Goal: Transaction & Acquisition: Purchase product/service

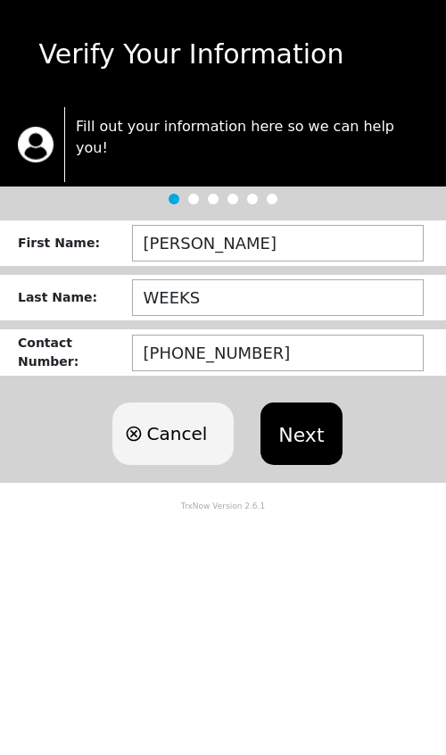
click at [295, 403] on button "Next" at bounding box center [301, 434] width 81 height 62
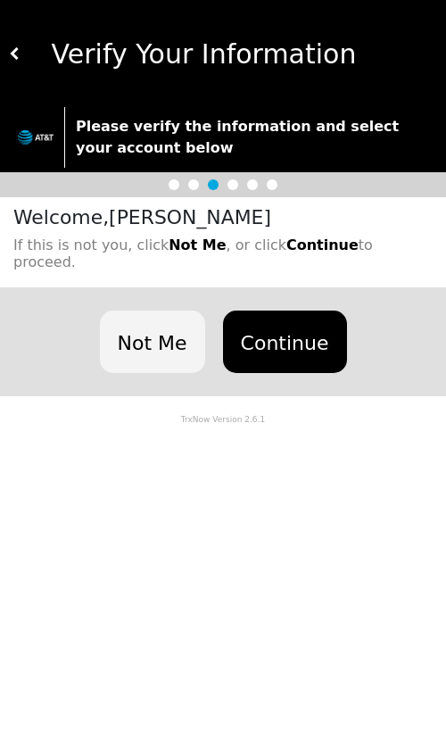
click at [297, 311] on button "Continue" at bounding box center [285, 342] width 124 height 62
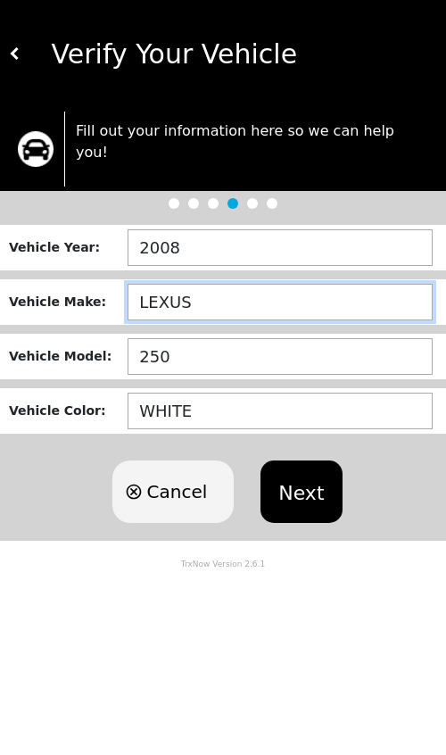
click at [312, 290] on input "LEXUS" at bounding box center [280, 302] width 305 height 37
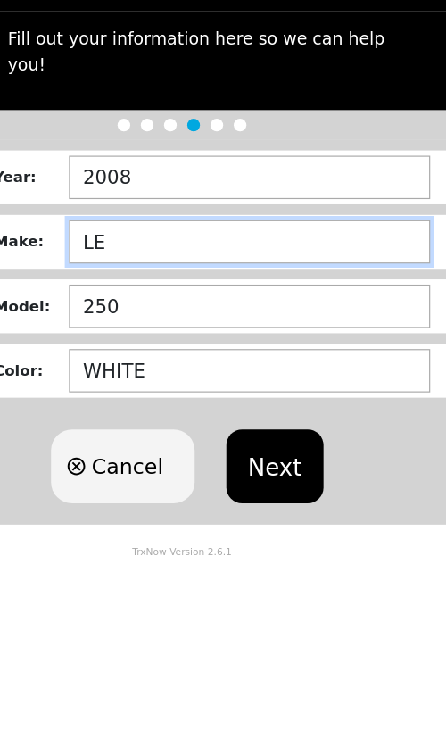
type input "L"
type input "CHEVY"
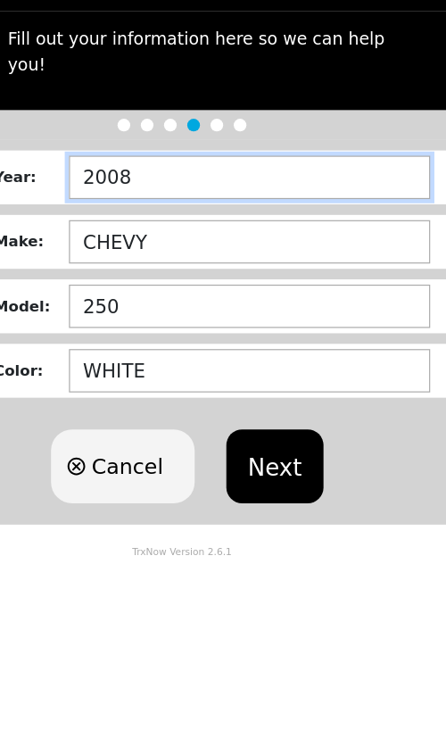
click at [223, 229] on input "2008" at bounding box center [280, 247] width 305 height 37
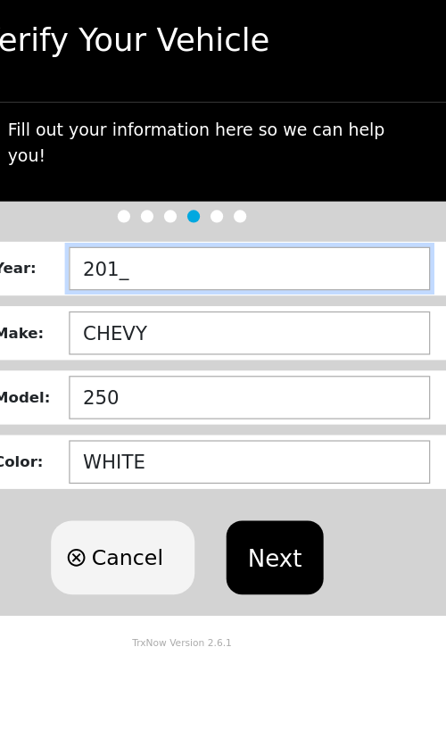
type input "2011"
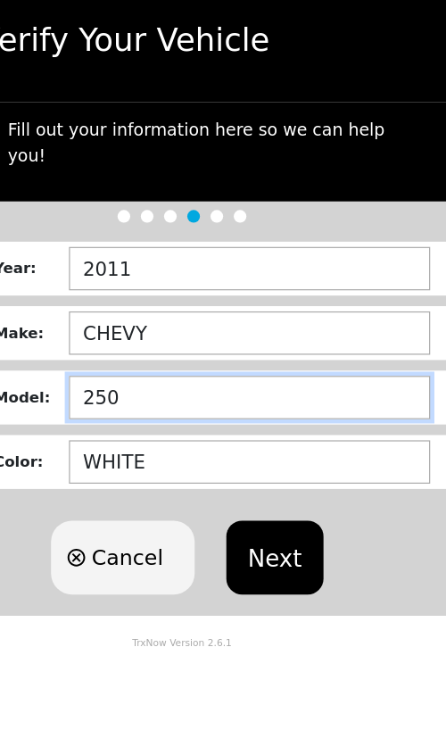
click at [223, 338] on input "250" at bounding box center [280, 356] width 305 height 37
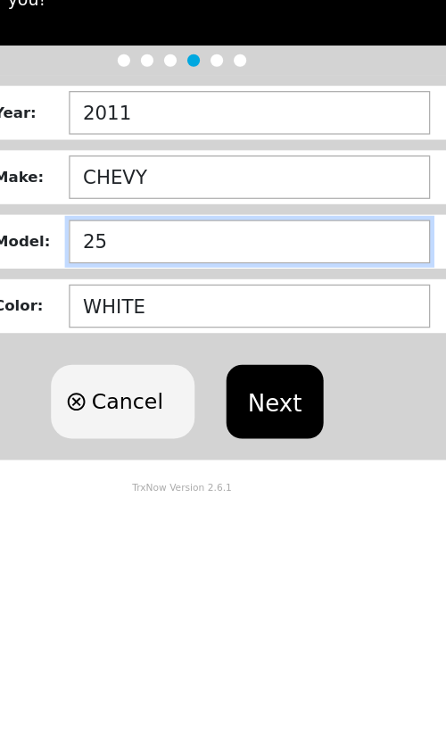
type input "2"
type input "TAHOE"
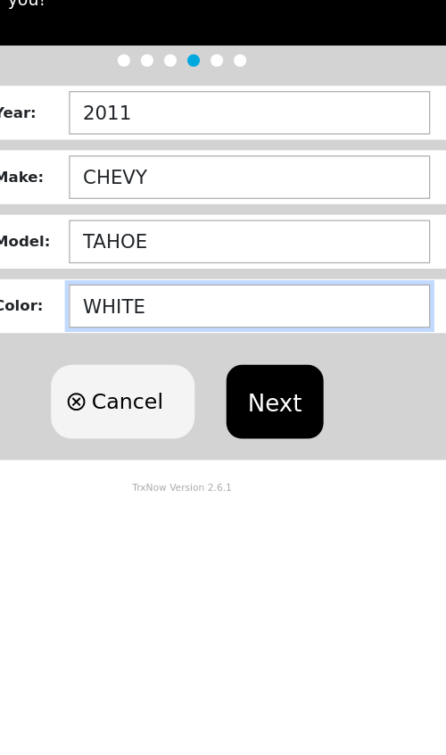
click at [258, 393] on input "WHITE" at bounding box center [280, 411] width 305 height 37
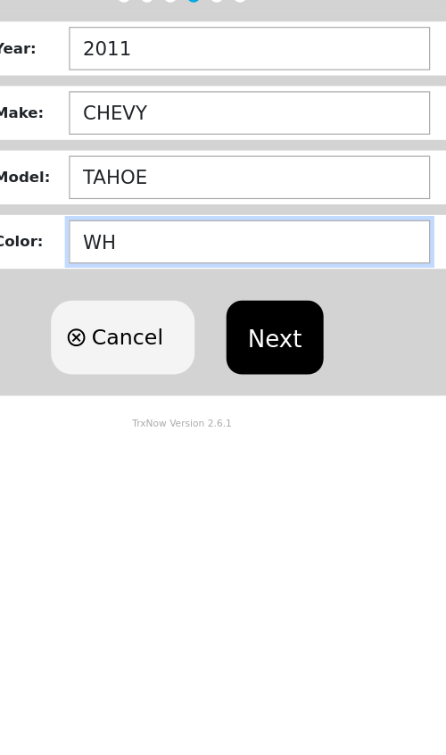
type input "W"
type input "BLACK"
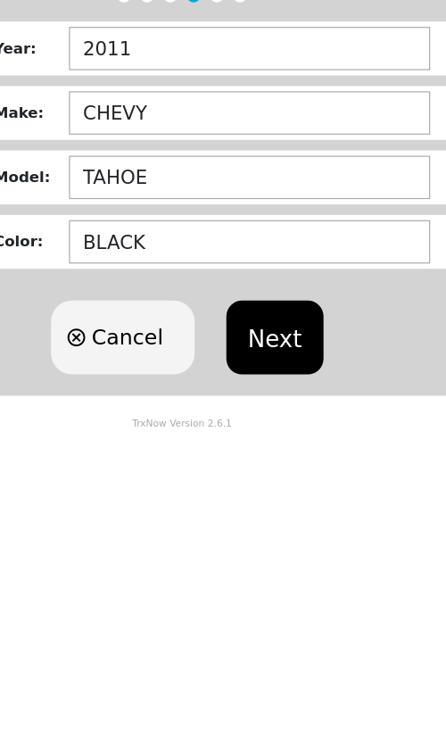
click at [261, 461] on button "Next" at bounding box center [301, 492] width 81 height 62
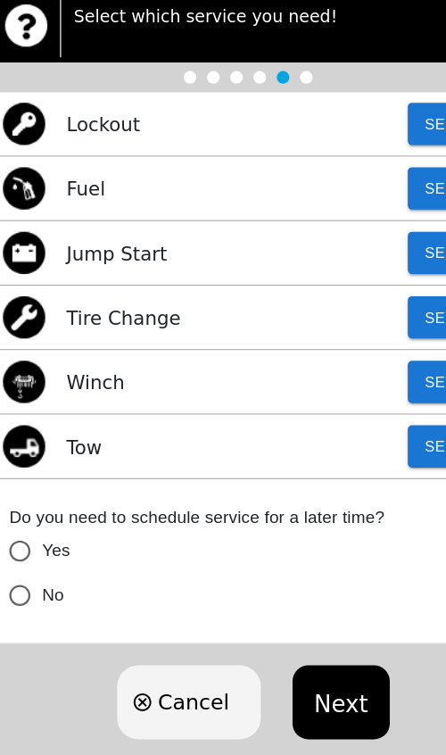
click at [358, 258] on button "Select" at bounding box center [397, 276] width 79 height 36
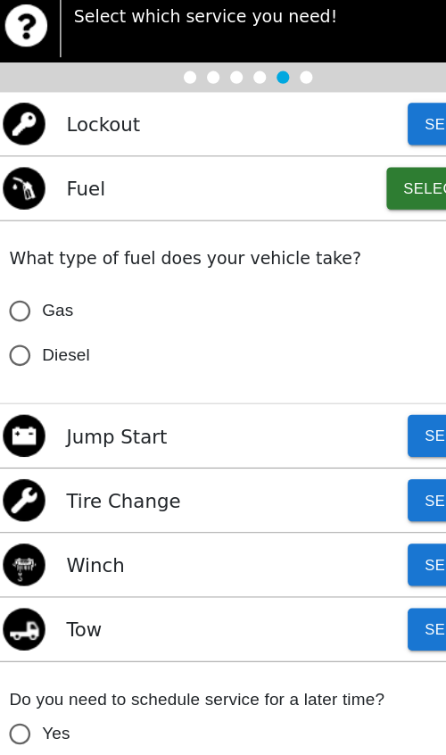
click at [12, 361] on input "Gas" at bounding box center [30, 379] width 37 height 37
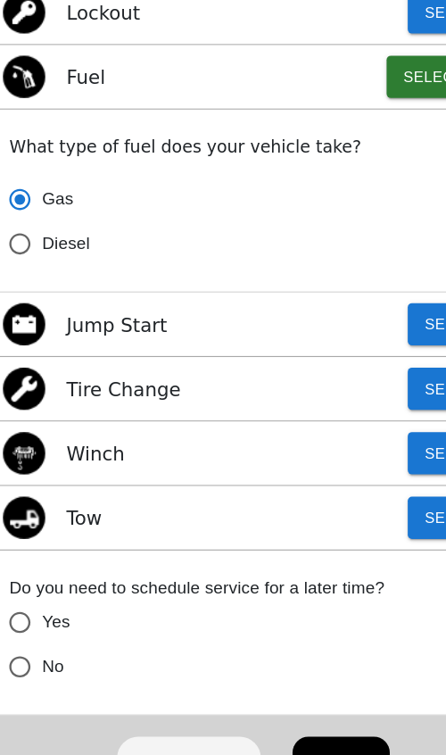
scroll to position [187, 0]
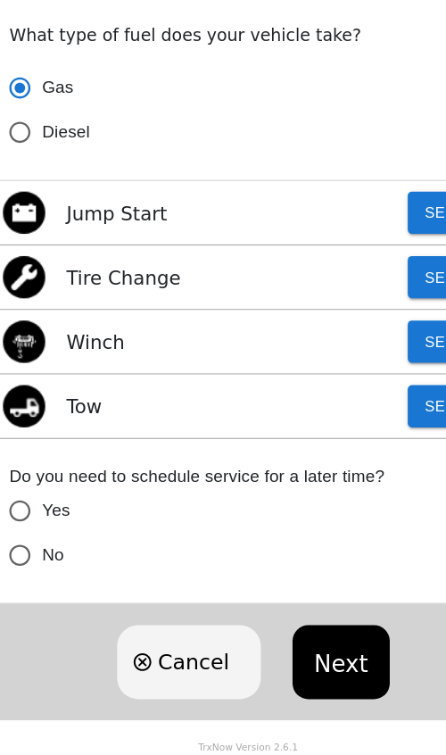
click at [280, 645] on button "Next" at bounding box center [301, 676] width 81 height 62
radio input "true"
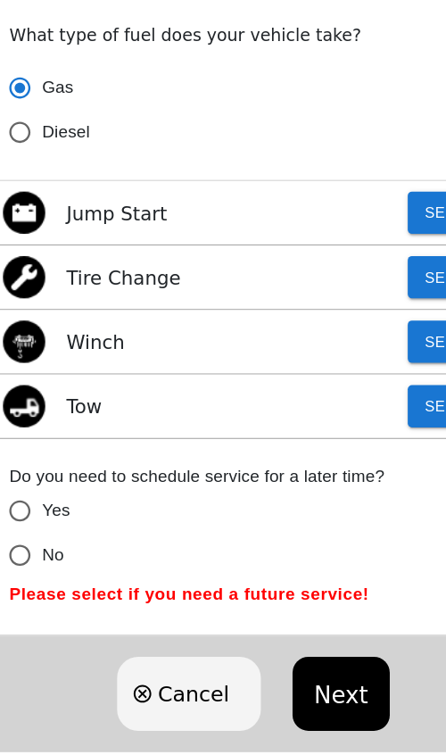
click at [22, 568] on input "No" at bounding box center [30, 586] width 37 height 37
radio input "false"
click at [291, 672] on button "Next" at bounding box center [301, 703] width 81 height 62
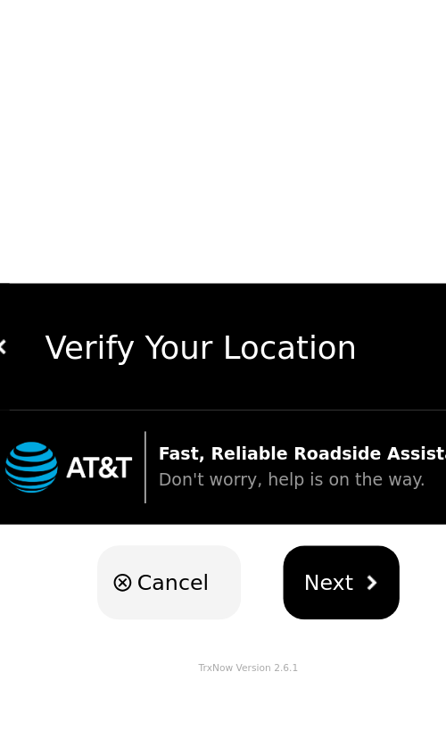
scroll to position [0, 0]
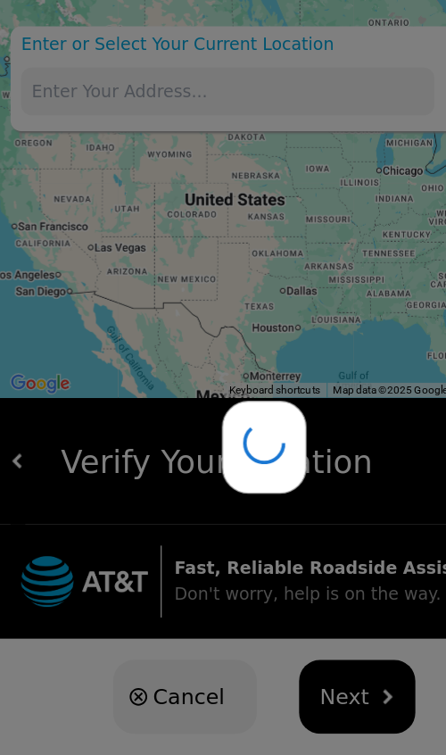
type input "[STREET_ADDRESS][PERSON_NAME]"
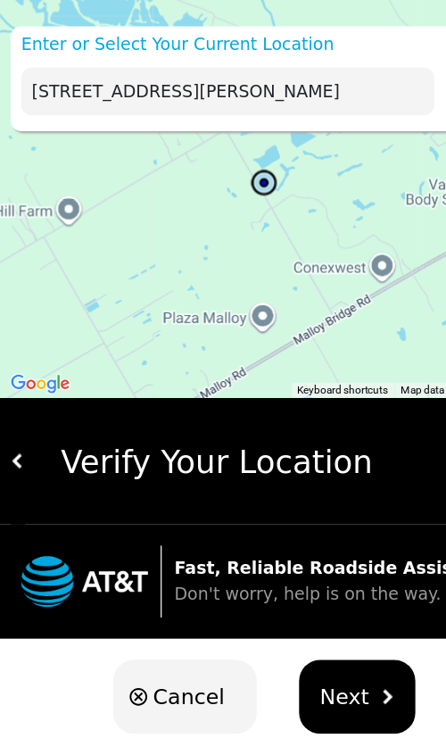
click at [287, 587] on span "Next" at bounding box center [291, 588] width 42 height 27
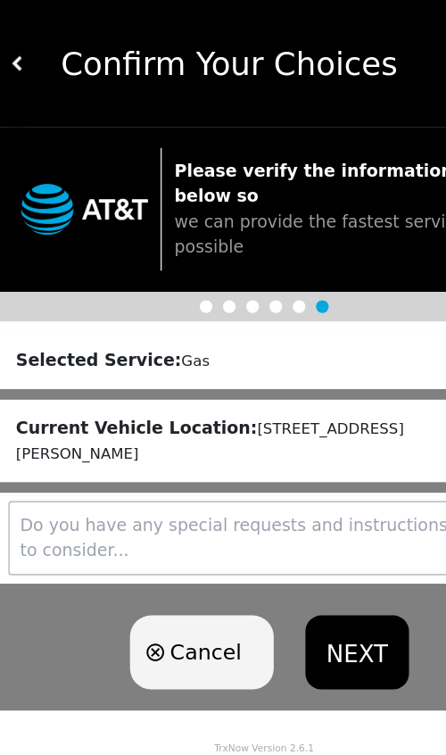
click at [317, 535] on button "NEXT" at bounding box center [301, 551] width 87 height 62
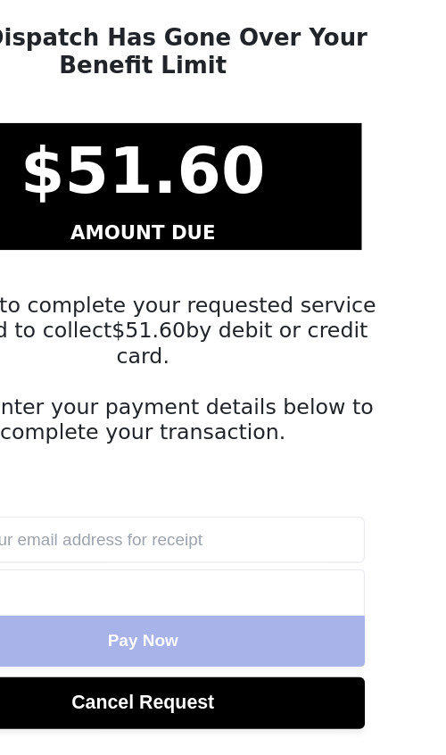
scroll to position [12, 0]
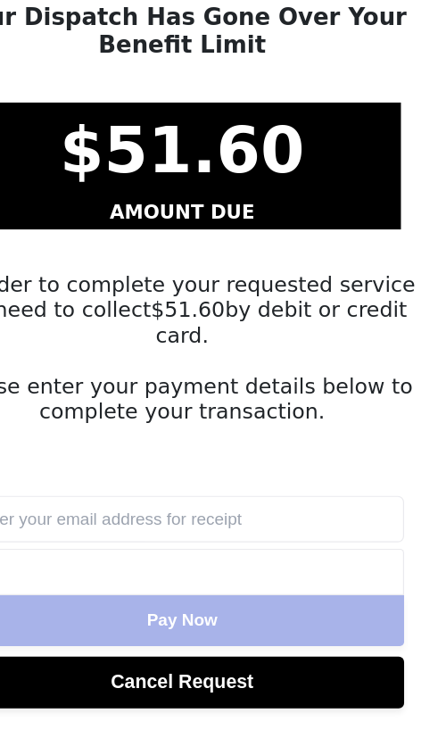
click at [129, 581] on div at bounding box center [223, 600] width 375 height 39
click at [140, 581] on div at bounding box center [223, 600] width 375 height 39
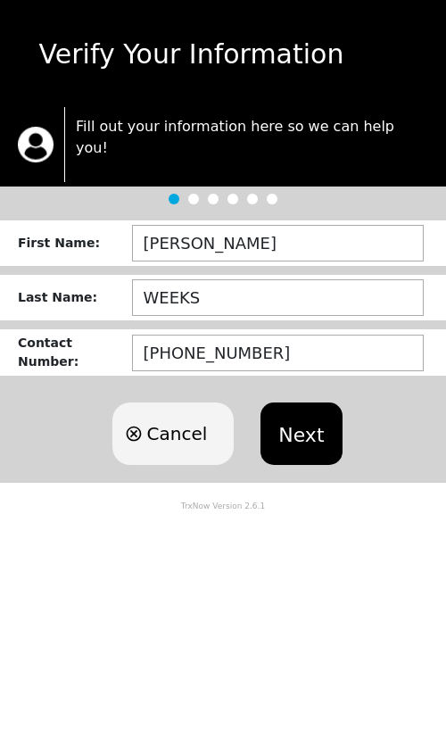
click at [314, 403] on button "Next" at bounding box center [301, 434] width 81 height 62
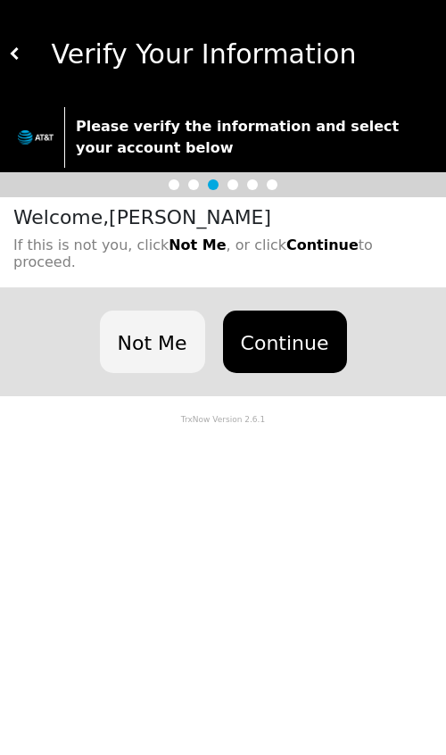
click at [267, 320] on button "Continue" at bounding box center [285, 342] width 124 height 62
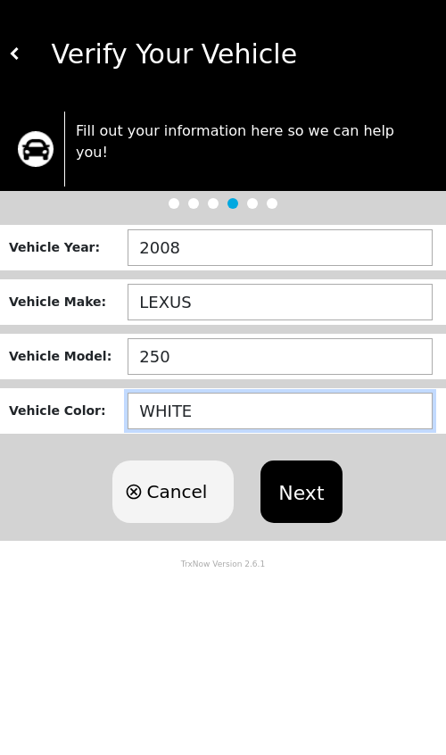
click at [229, 399] on input "WHITE" at bounding box center [280, 411] width 305 height 37
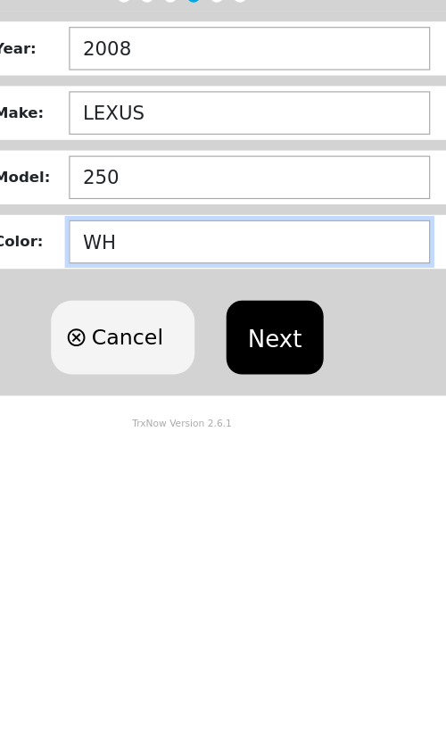
type input "W"
type input "BLACK"
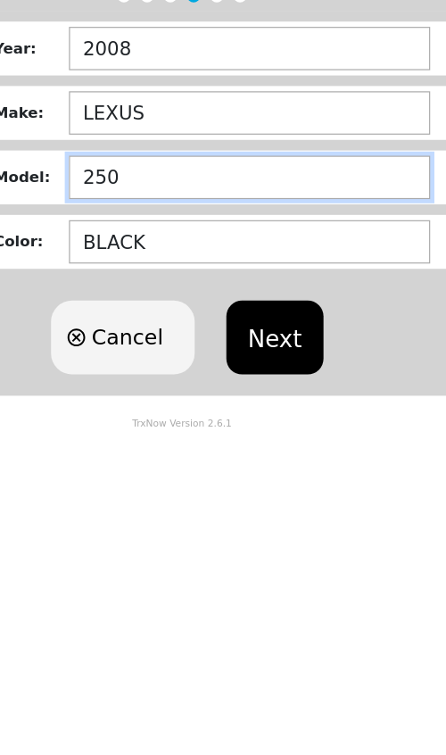
click at [237, 338] on input "250" at bounding box center [280, 356] width 305 height 37
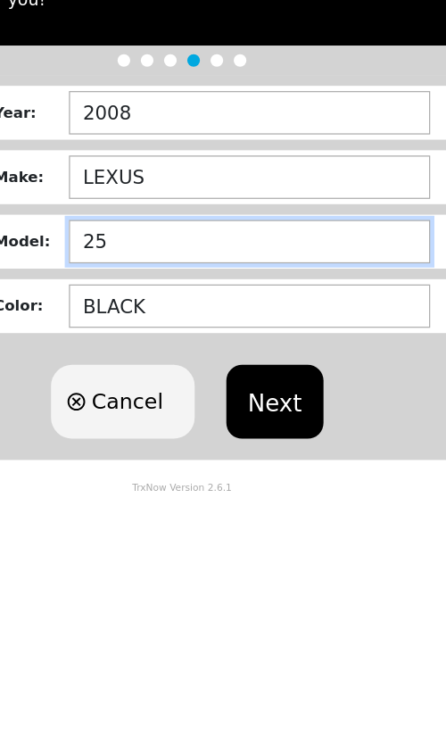
type input "2"
type input "TAHOE"
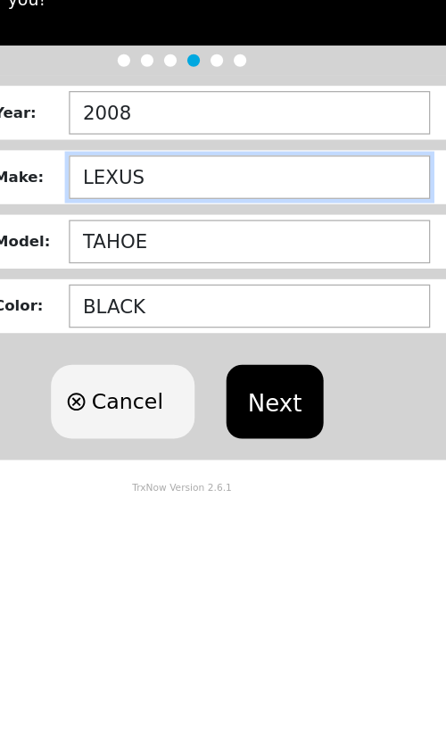
click at [270, 284] on input "LEXUS" at bounding box center [280, 302] width 305 height 37
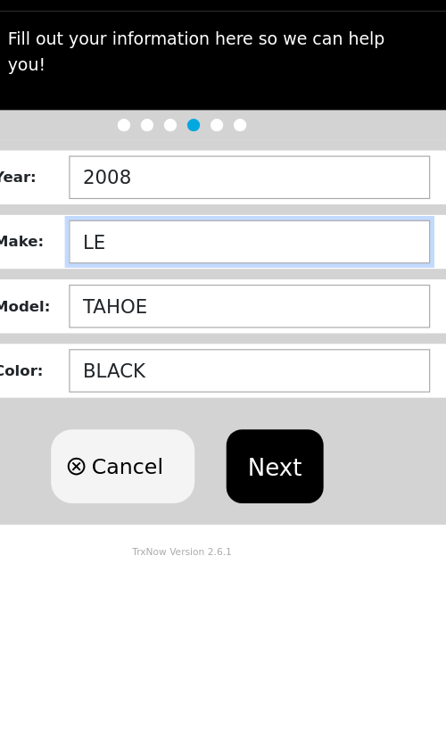
type input "L"
type input "CHEVY"
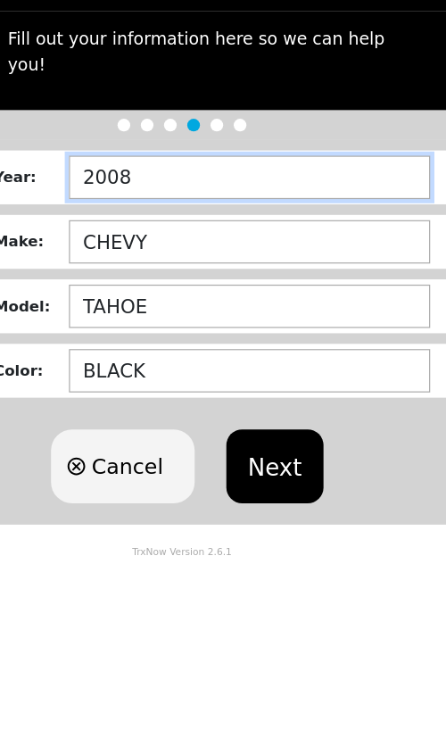
click at [273, 229] on input "2008" at bounding box center [280, 247] width 305 height 37
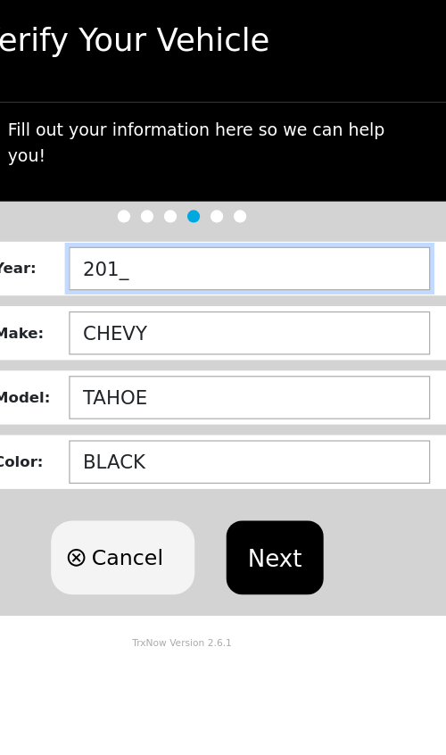
type input "2011"
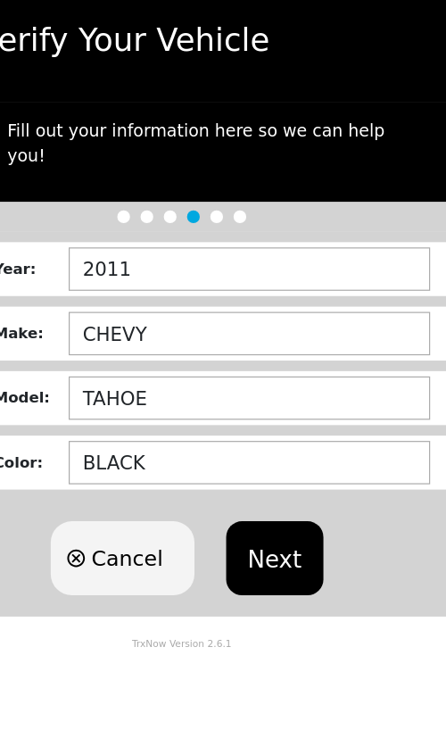
click at [261, 461] on button "Next" at bounding box center [301, 492] width 81 height 62
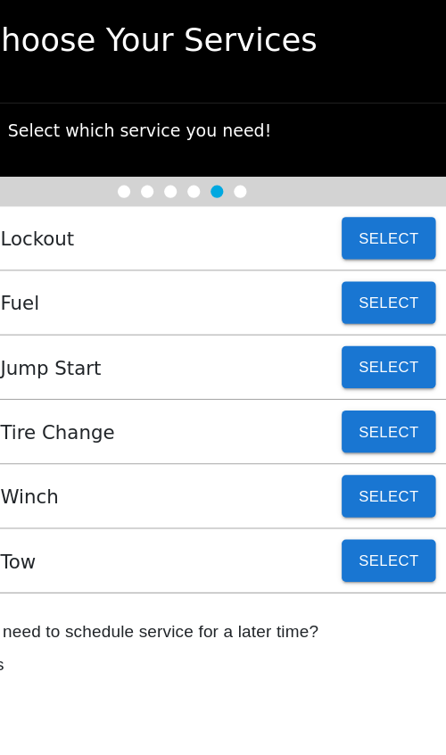
click at [358, 258] on button "Select" at bounding box center [397, 276] width 79 height 36
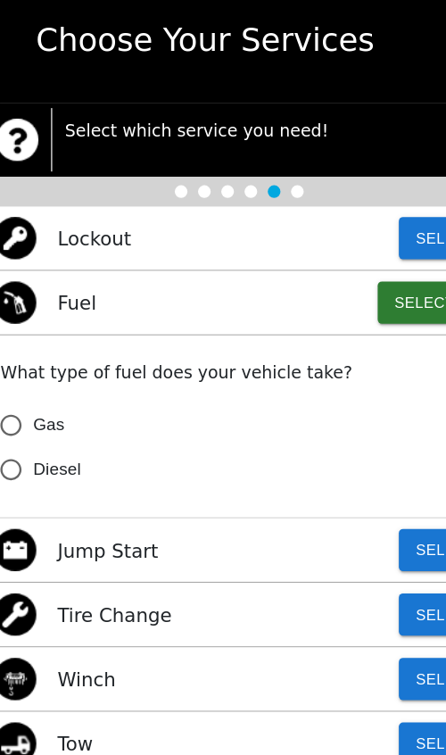
click at [22, 361] on input "Gas" at bounding box center [30, 379] width 37 height 37
radio input "false"
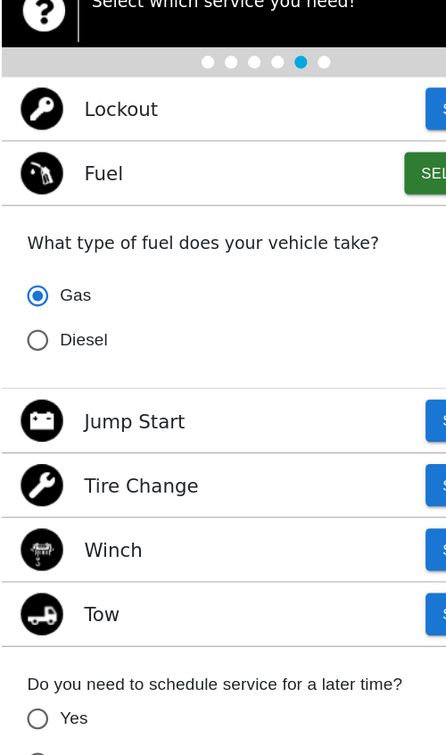
scroll to position [187, 0]
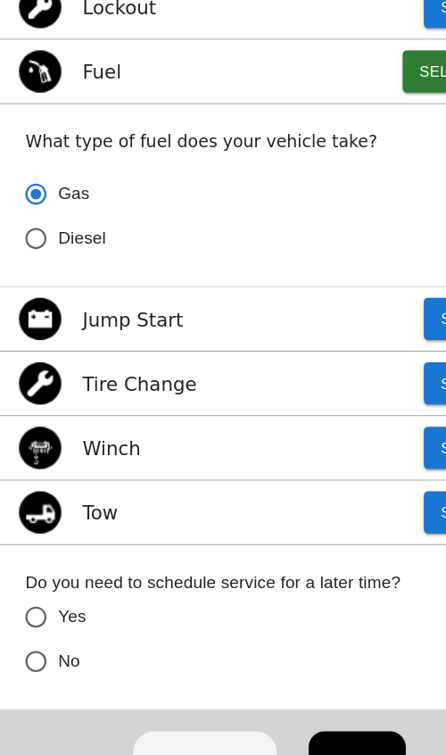
click at [40, 248] on input "No" at bounding box center [30, 229] width 37 height 37
radio input "false"
radio input "true"
click at [298, 645] on button "Next" at bounding box center [301, 676] width 81 height 62
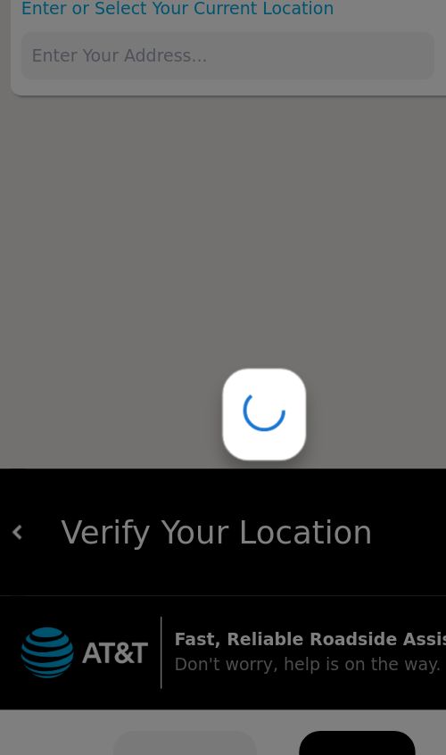
scroll to position [0, 0]
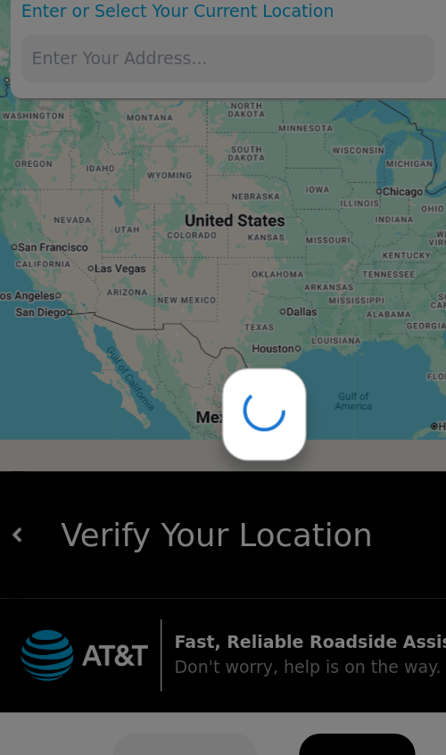
type input "[STREET_ADDRESS][PERSON_NAME]"
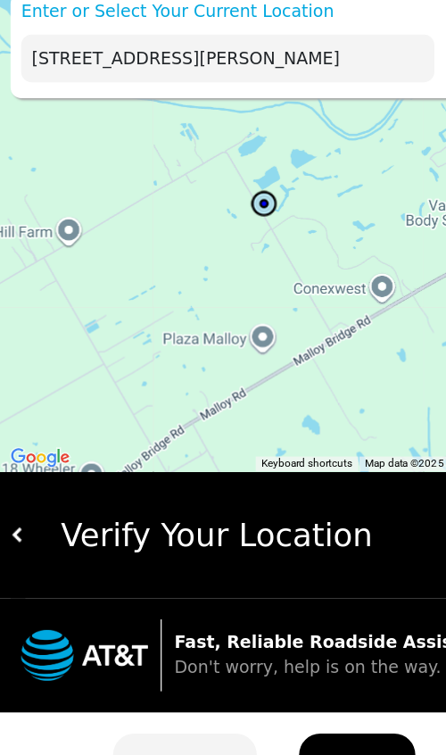
click at [321, 672] on img "hidden" at bounding box center [326, 678] width 12 height 12
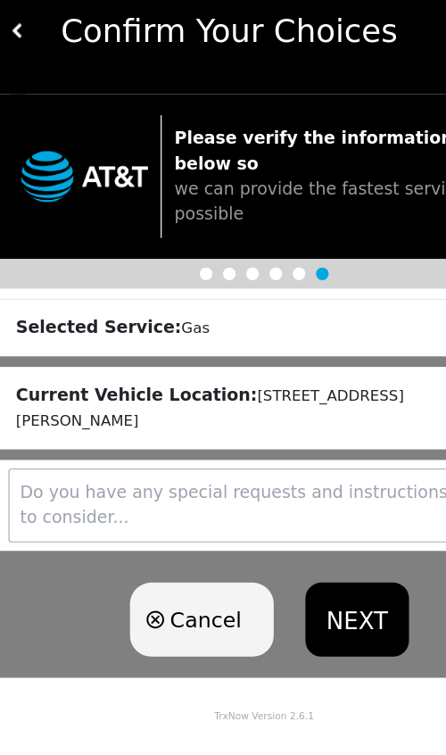
click at [306, 520] on button "NEXT" at bounding box center [301, 551] width 87 height 62
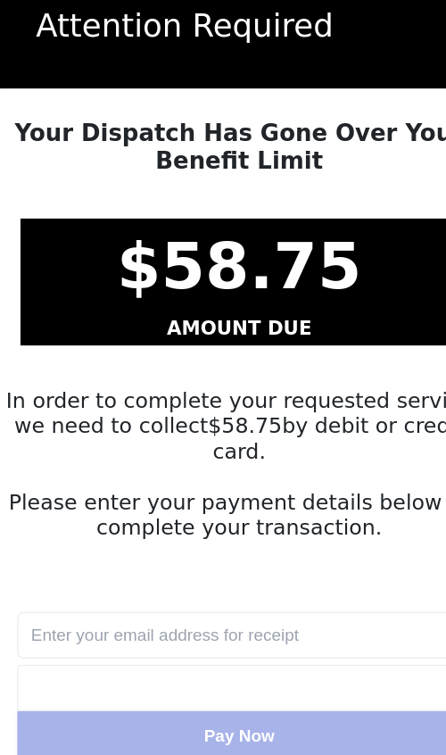
scroll to position [12, 0]
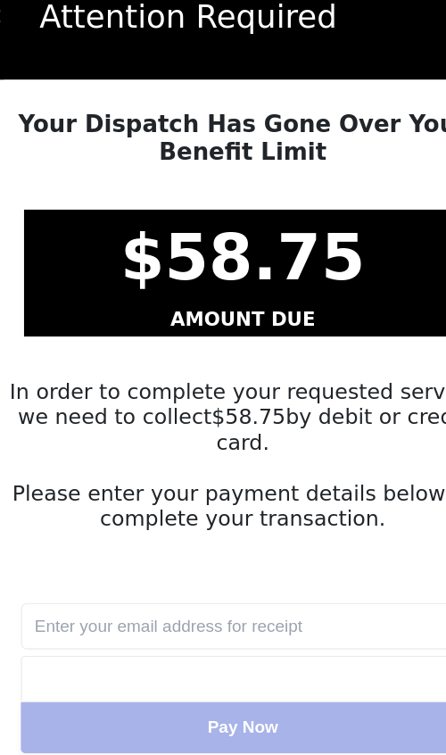
click at [62, 537] on input "text" at bounding box center [223, 556] width 375 height 39
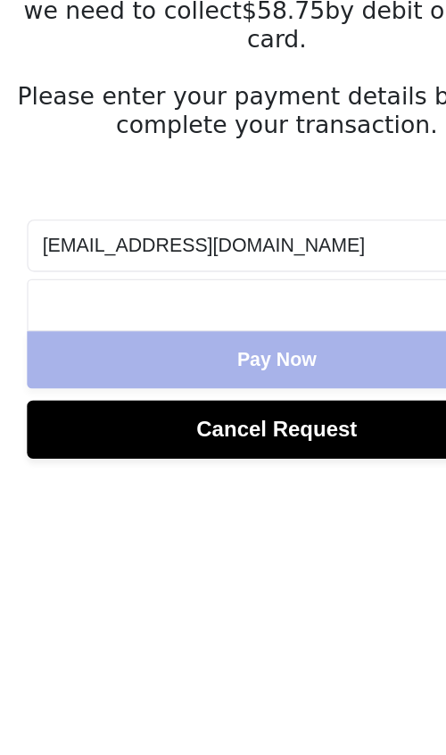
type input "[EMAIL_ADDRESS][DOMAIN_NAME]"
click at [97, 592] on iframe at bounding box center [223, 600] width 352 height 17
